Goal: Information Seeking & Learning: Find specific fact

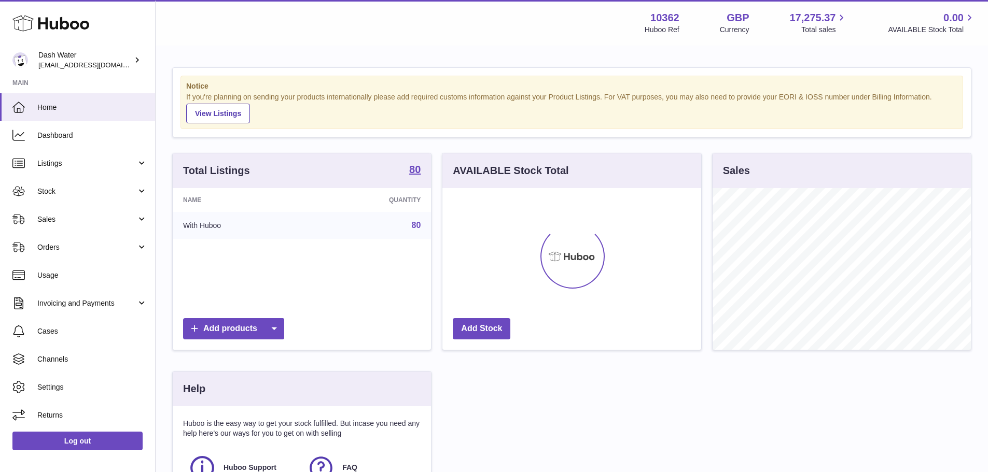
scroll to position [162, 259]
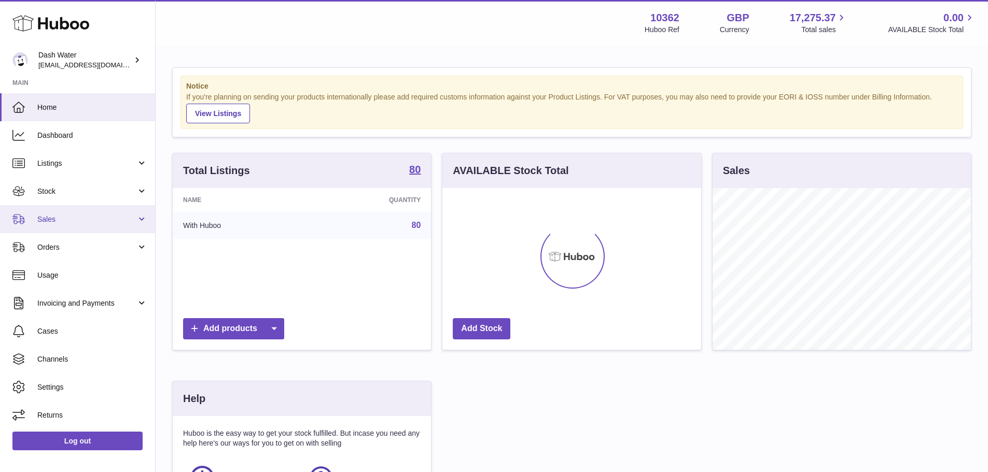
click at [77, 217] on span "Sales" at bounding box center [86, 220] width 99 height 10
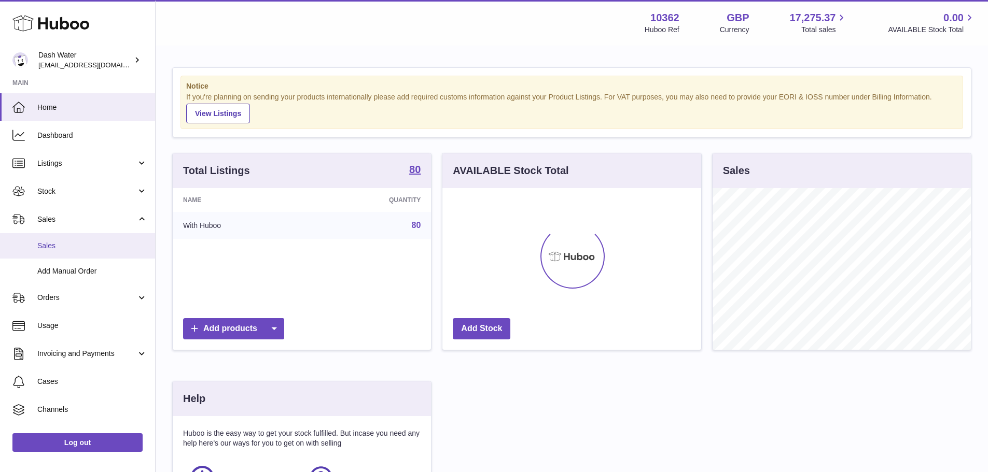
click at [71, 246] on span "Sales" at bounding box center [92, 246] width 110 height 10
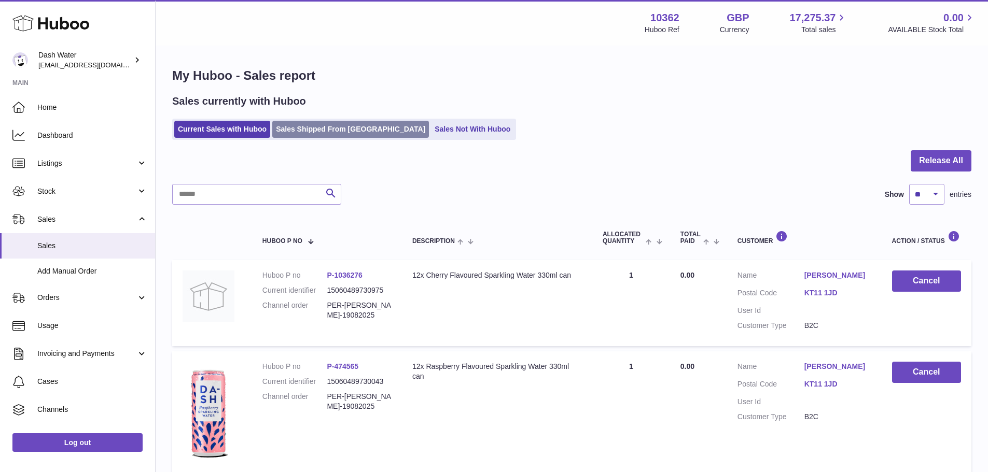
click at [334, 134] on link "Sales Shipped From [GEOGRAPHIC_DATA]" at bounding box center [350, 129] width 157 height 17
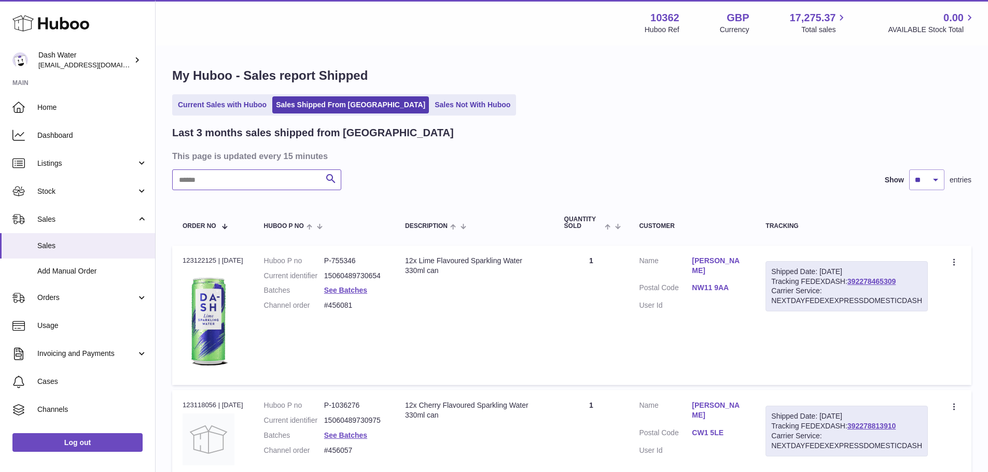
click at [230, 188] on input "text" at bounding box center [256, 180] width 169 height 21
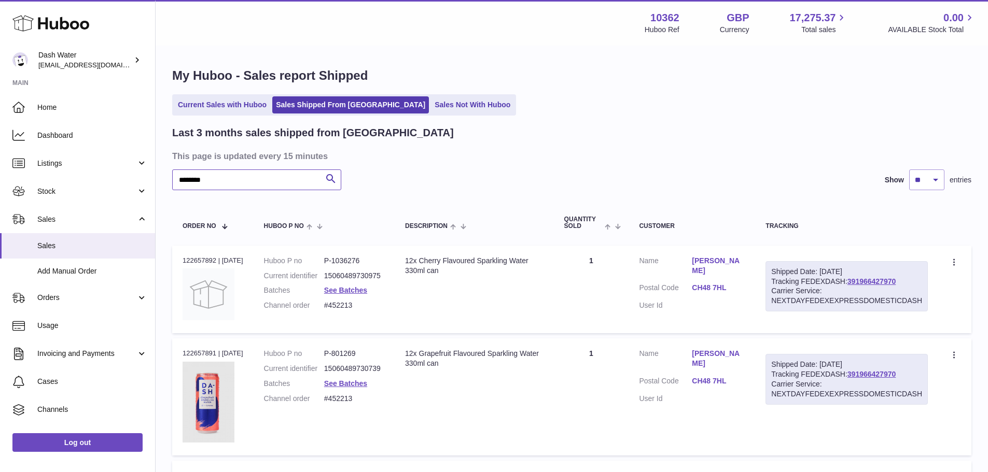
type input "********"
click at [211, 261] on div "Order no 122657892 | [DATE]" at bounding box center [213, 260] width 61 height 9
copy div "122657892"
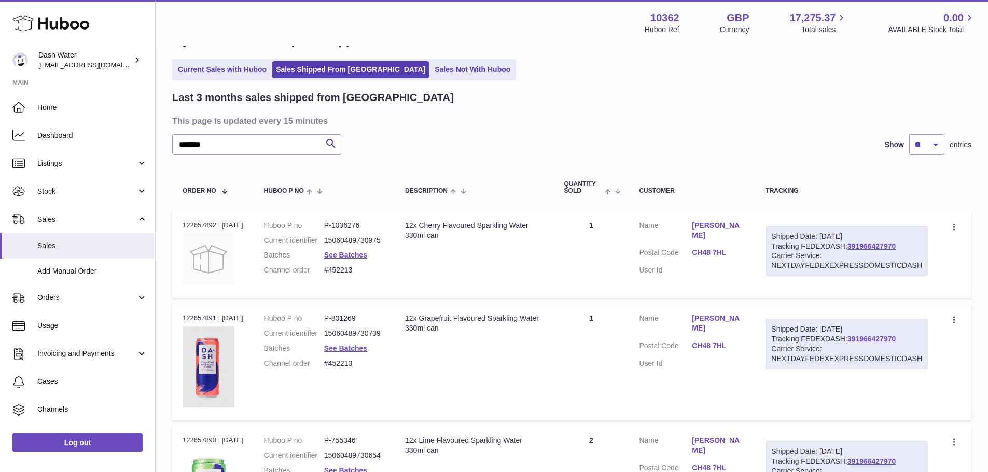
scroll to position [104, 0]
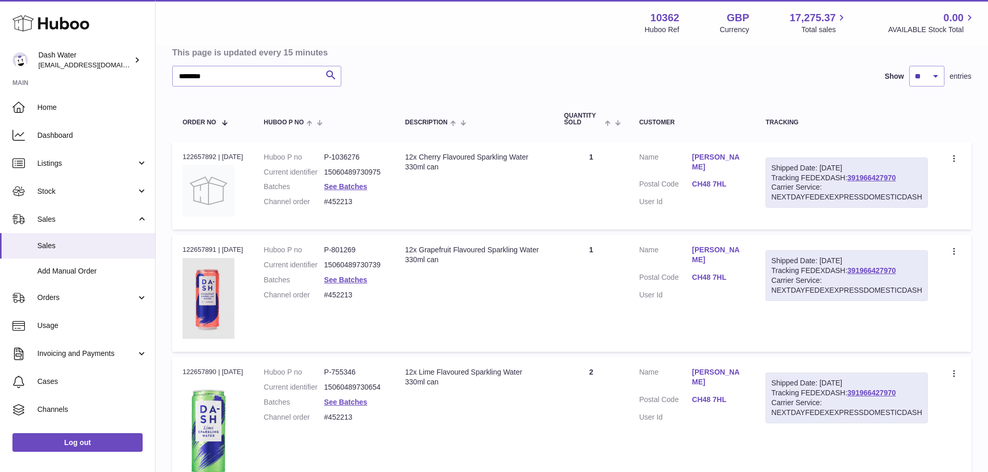
click at [204, 252] on div "Order no 122657891 | 11th Aug" at bounding box center [213, 249] width 61 height 9
click at [204, 251] on div "Order no 122657891 | 11th Aug" at bounding box center [213, 249] width 61 height 9
copy div "122657891"
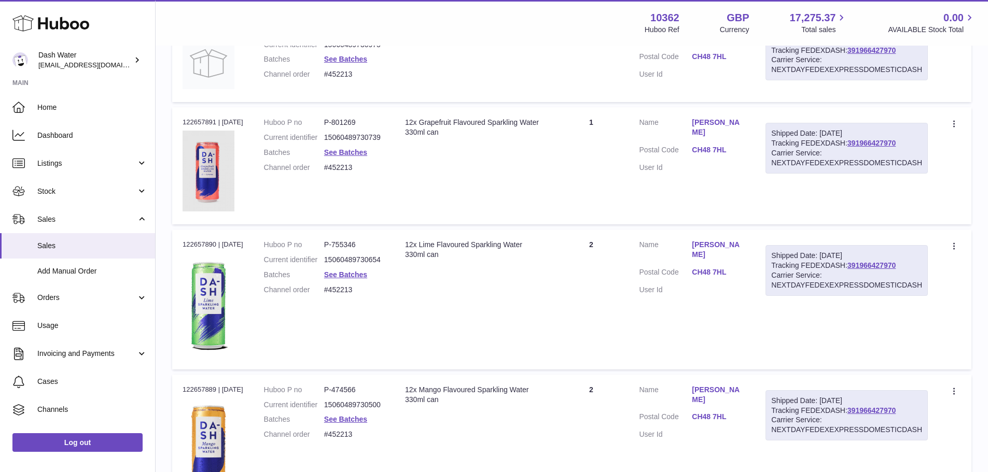
scroll to position [259, 0]
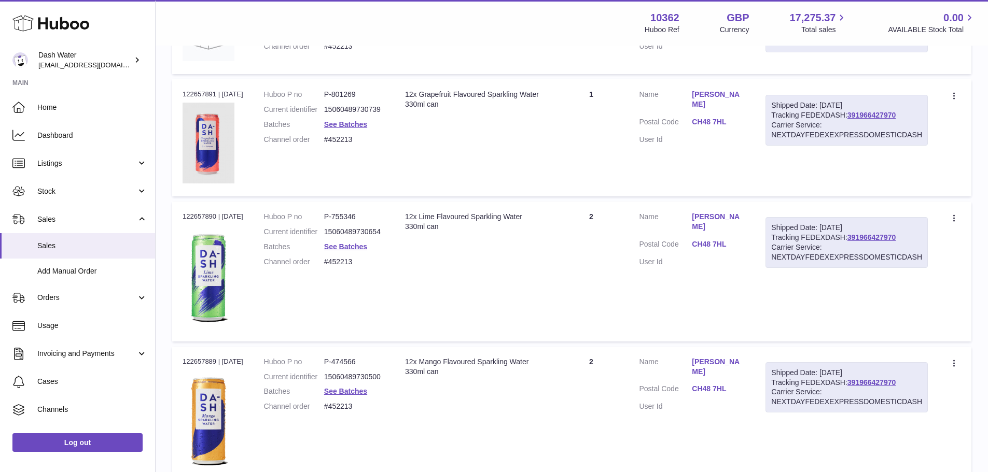
click at [211, 220] on div "Order no 122657890 | 11th Aug" at bounding box center [213, 216] width 61 height 9
copy div "122657890"
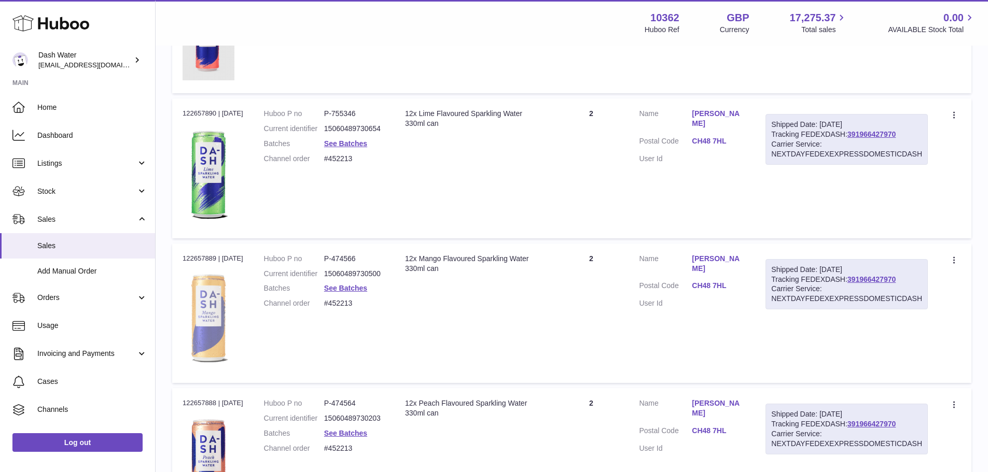
scroll to position [363, 0]
click at [204, 258] on div "Order no 122657889 | 11th Aug" at bounding box center [213, 258] width 61 height 9
copy div "122657889"
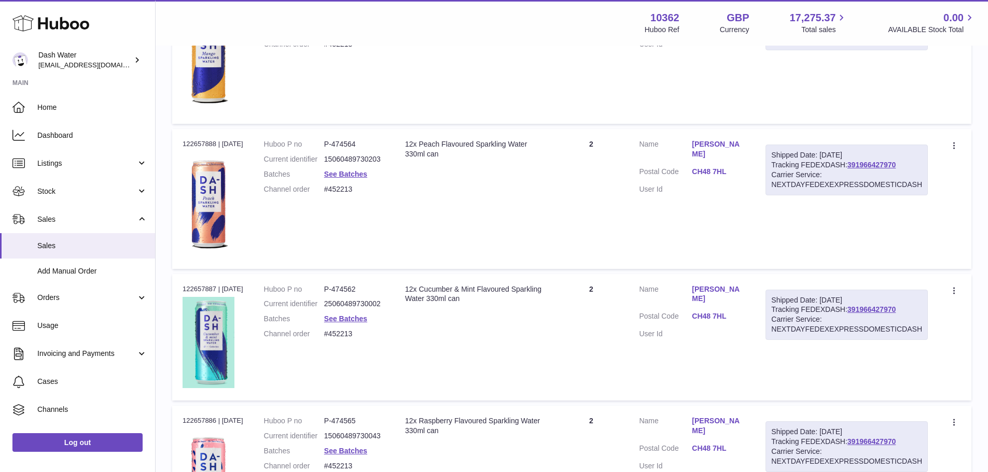
scroll to position [622, 0]
click at [211, 144] on div "Order no 122657888 | 11th Aug" at bounding box center [213, 143] width 61 height 9
copy div "122657888"
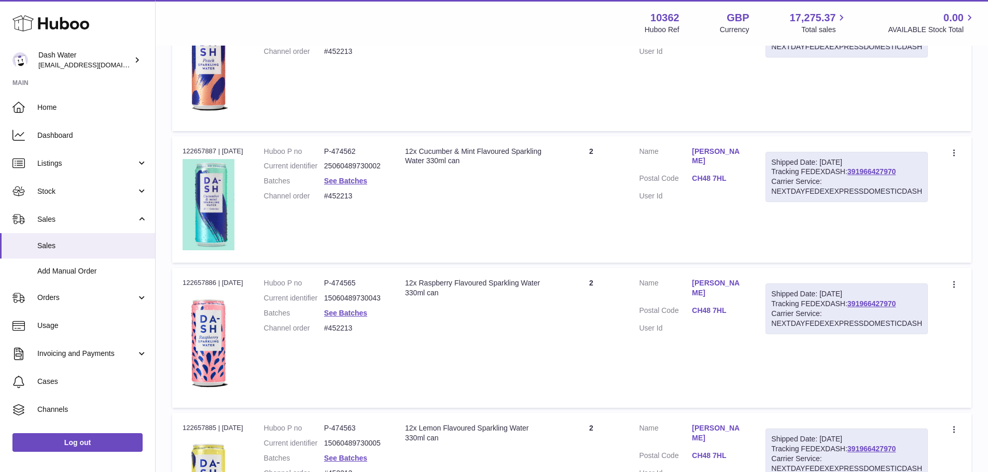
scroll to position [778, 0]
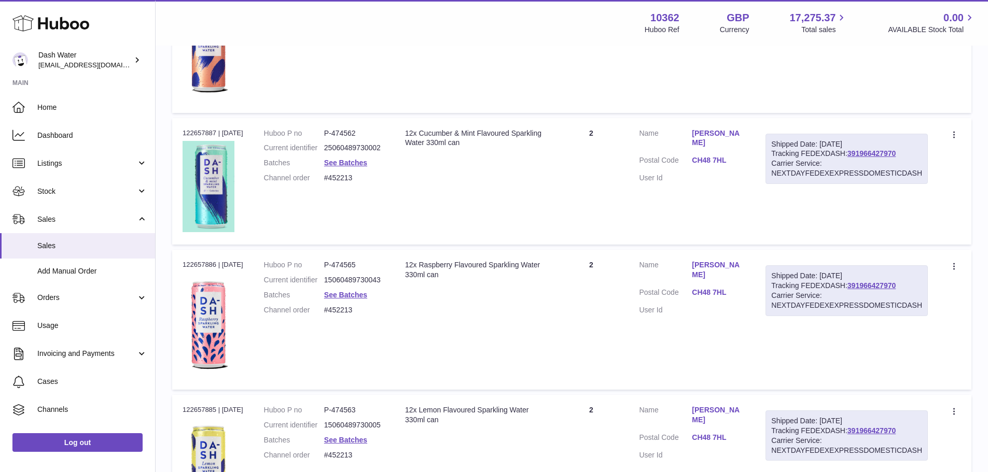
click at [206, 412] on div "Order no 122657885 | 11th Aug" at bounding box center [213, 410] width 61 height 9
copy div "122657885"
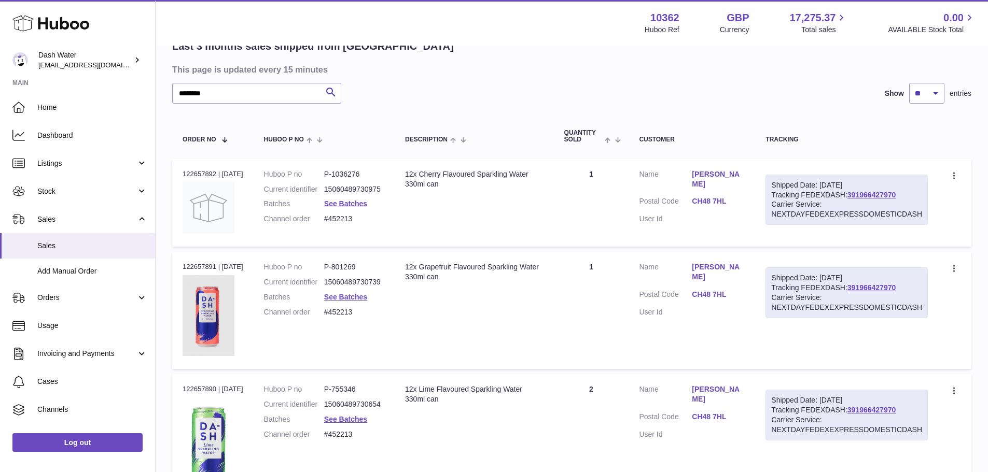
scroll to position [0, 0]
